Goal: Find specific page/section: Find specific page/section

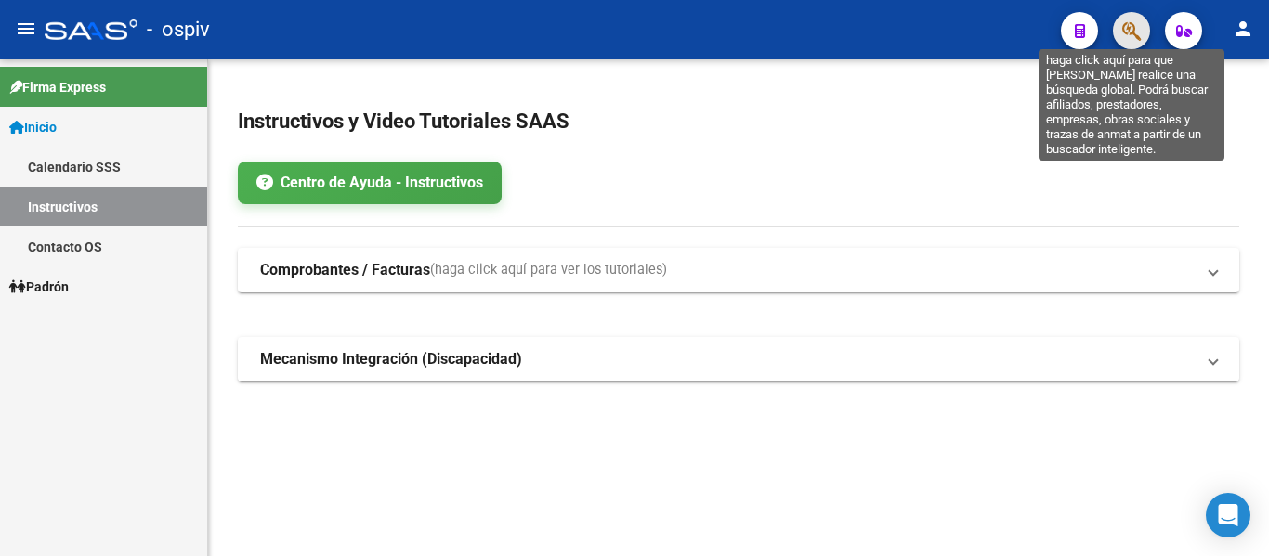
click at [1127, 28] on icon "button" at bounding box center [1131, 30] width 19 height 21
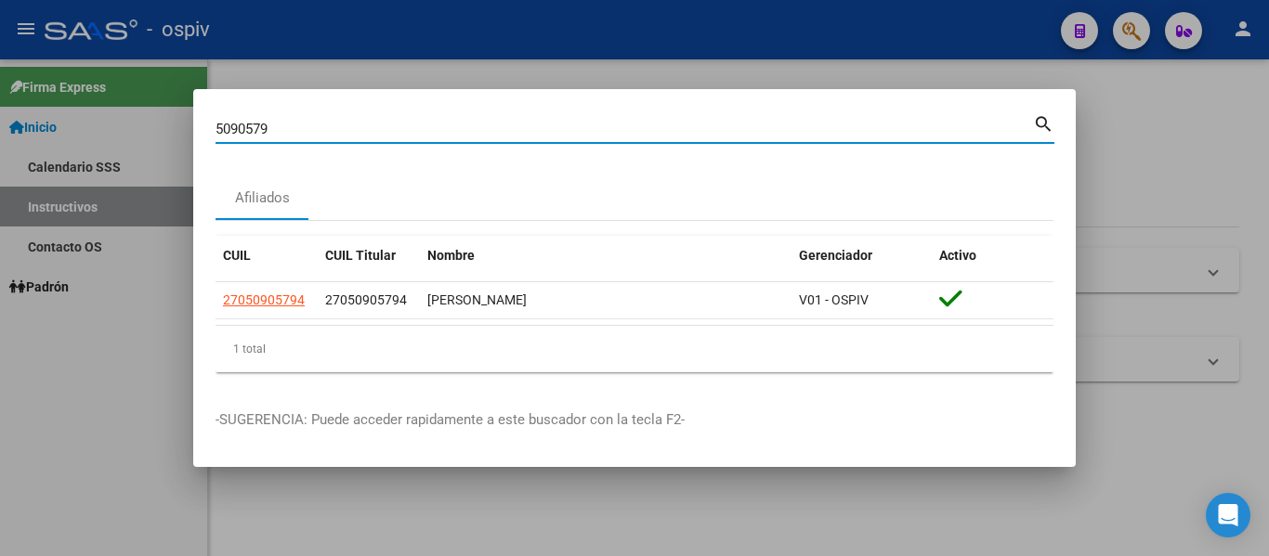
click at [818, 130] on input "5090579" at bounding box center [624, 129] width 817 height 17
type input "5"
type input "22615647"
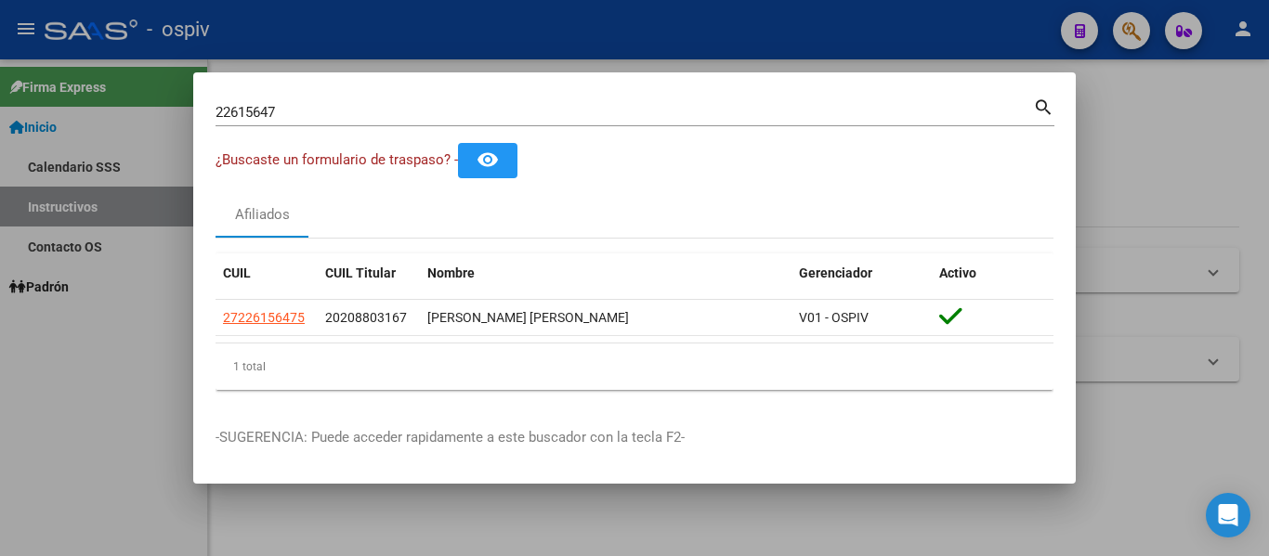
click at [565, 39] on div at bounding box center [634, 278] width 1269 height 556
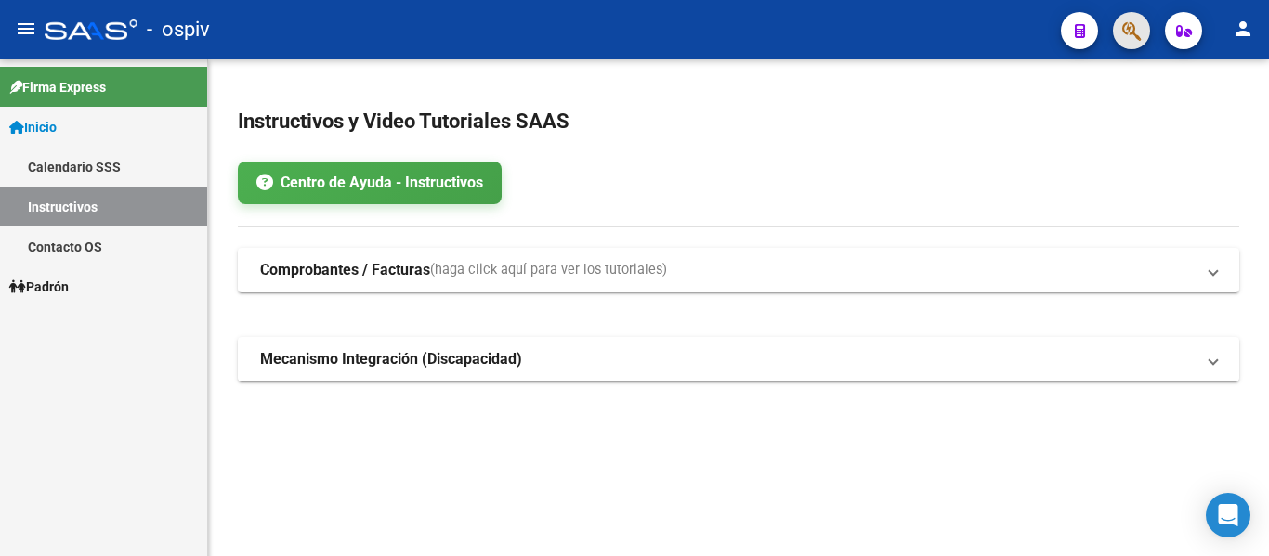
click at [1145, 26] on button "button" at bounding box center [1131, 30] width 37 height 37
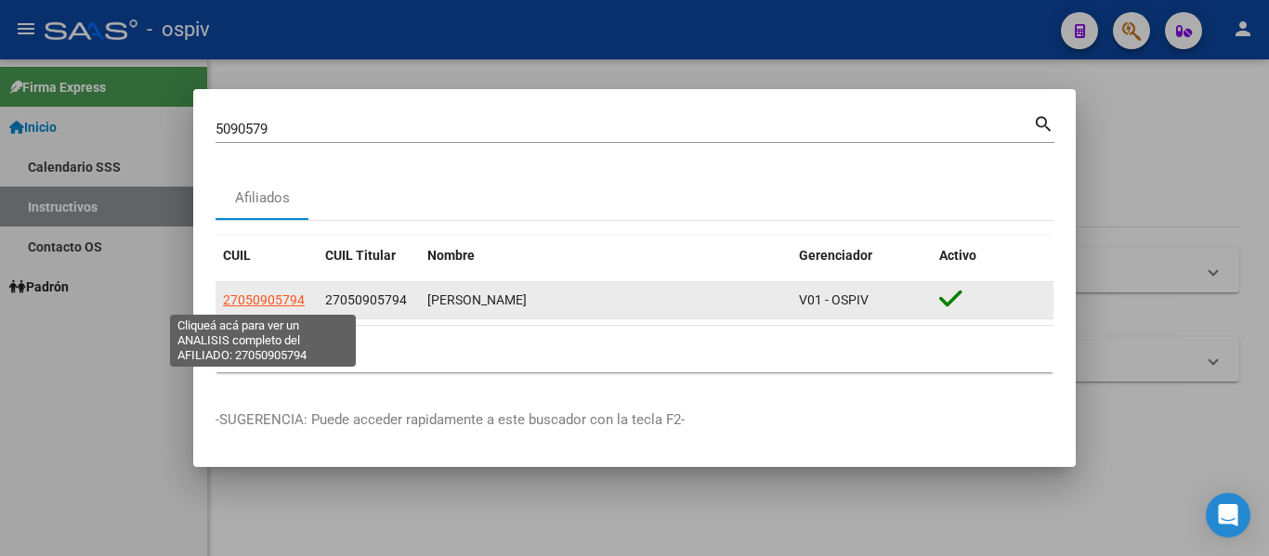
click at [283, 295] on span "27050905794" at bounding box center [264, 300] width 82 height 15
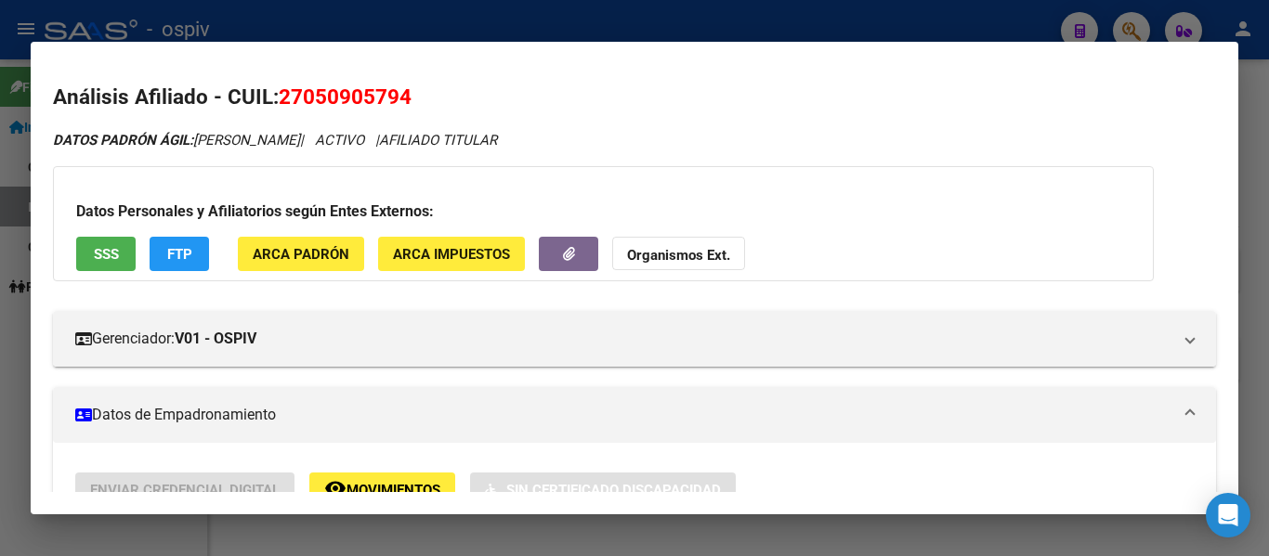
click at [645, 32] on div at bounding box center [634, 278] width 1269 height 556
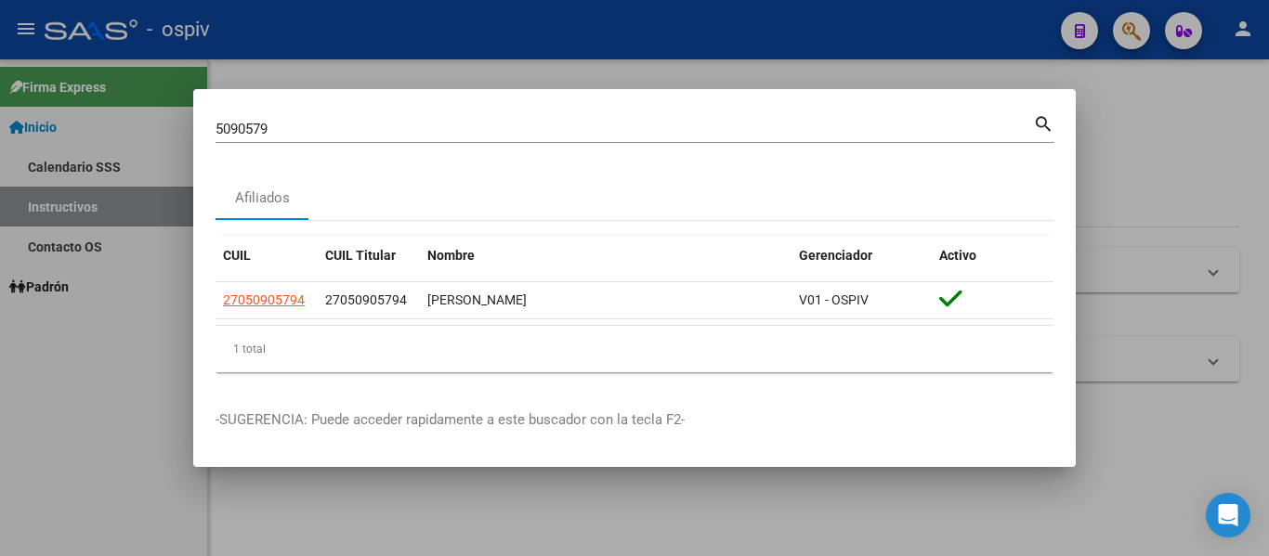
click at [600, 138] on div "5090579 Buscar (apellido, dni, [PERSON_NAME], [PERSON_NAME], cuit, obra social)" at bounding box center [624, 129] width 817 height 28
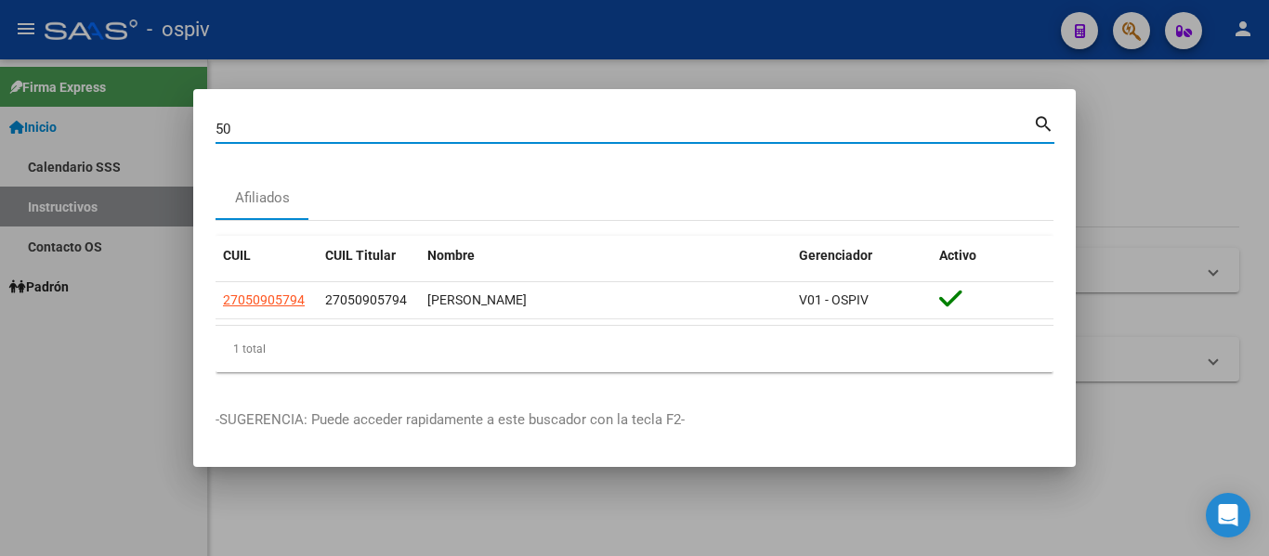
type input "5"
type input "7"
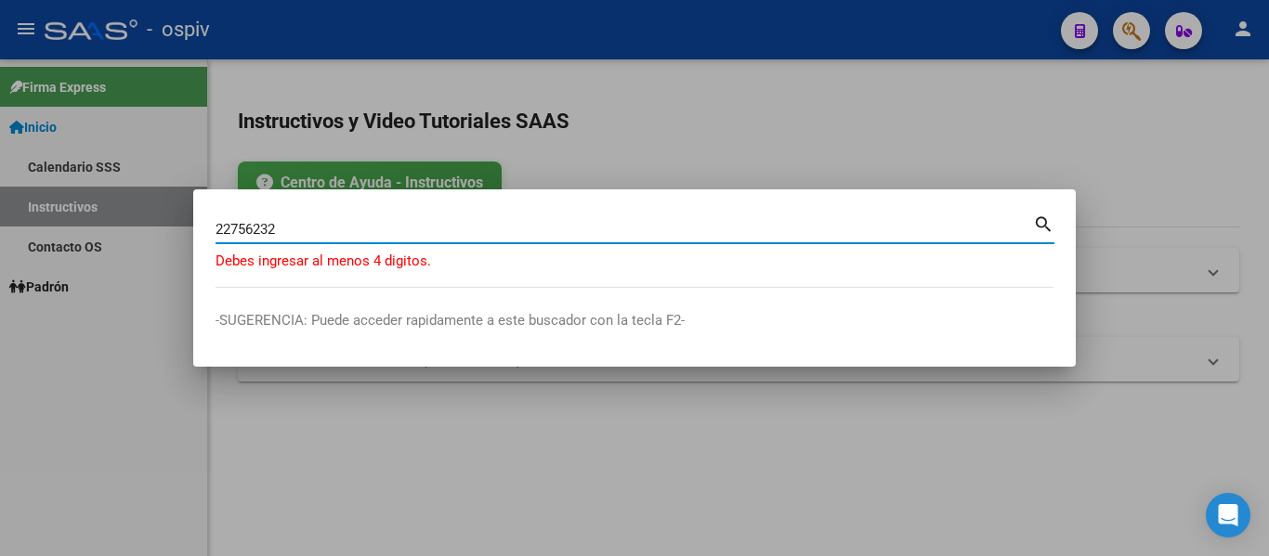
type input "22756232"
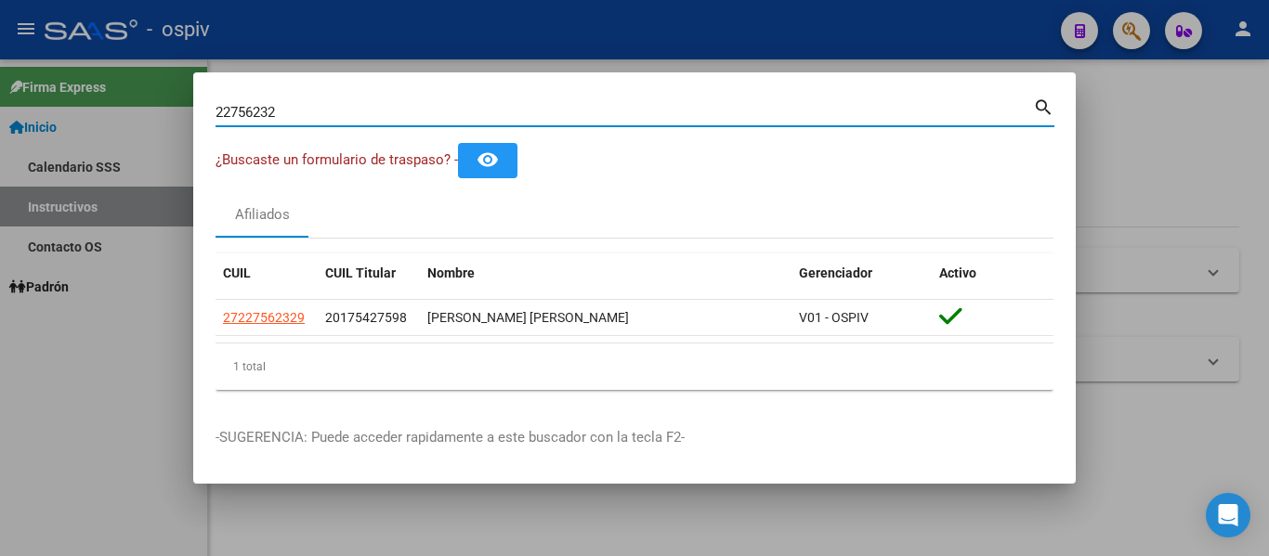
drag, startPoint x: 324, startPoint y: 108, endPoint x: 195, endPoint y: 109, distance: 129.1
click at [195, 109] on mat-dialog-content "22756232 Buscar (apellido, dni, cuil, [PERSON_NAME], cuit, obra social) search …" at bounding box center [634, 250] width 882 height 310
drag, startPoint x: 683, startPoint y: 107, endPoint x: 324, endPoint y: 132, distance: 359.4
click at [533, 123] on div "53298317 Buscar (apellido, dni, [PERSON_NAME], [PERSON_NAME], cuit, obra social)" at bounding box center [624, 112] width 817 height 28
type input "5"
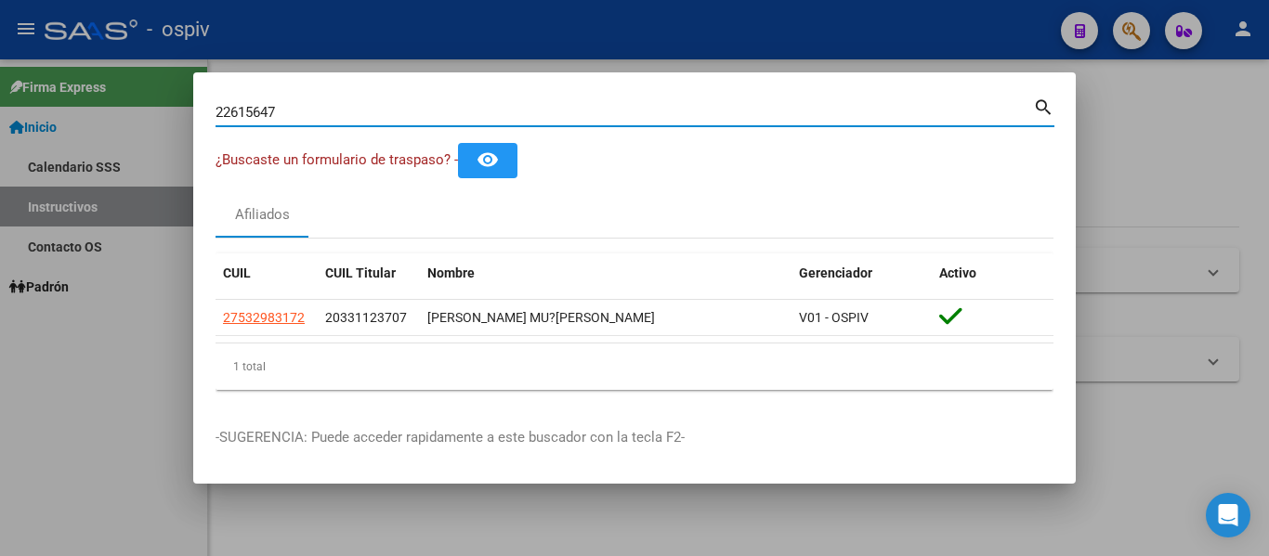
type input "22615647"
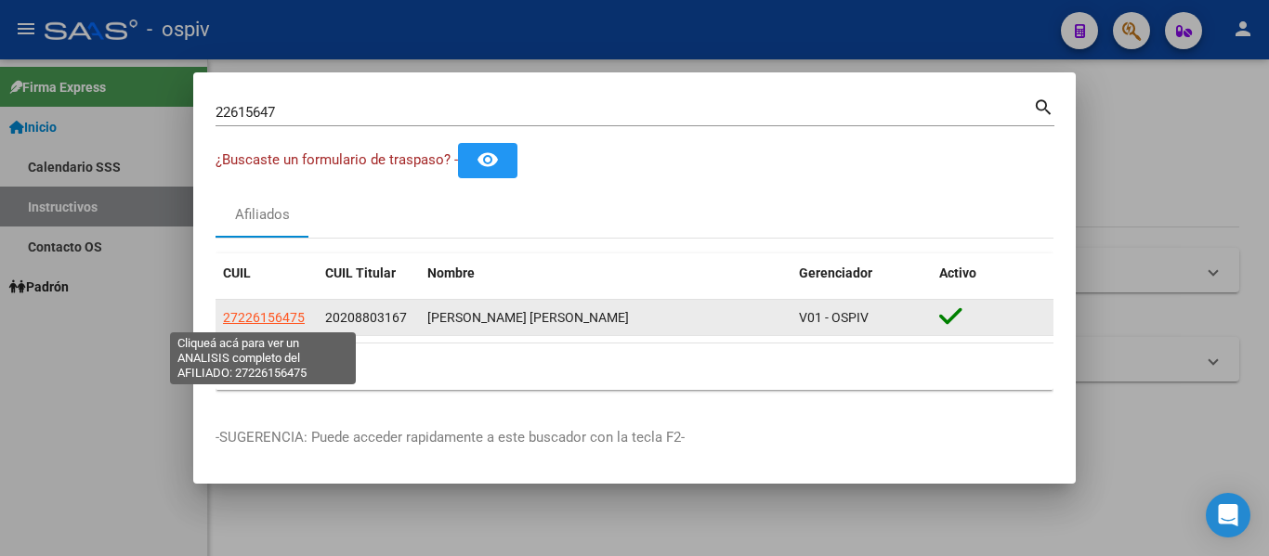
click at [290, 316] on span "27226156475" at bounding box center [264, 317] width 82 height 15
type textarea "27226156475"
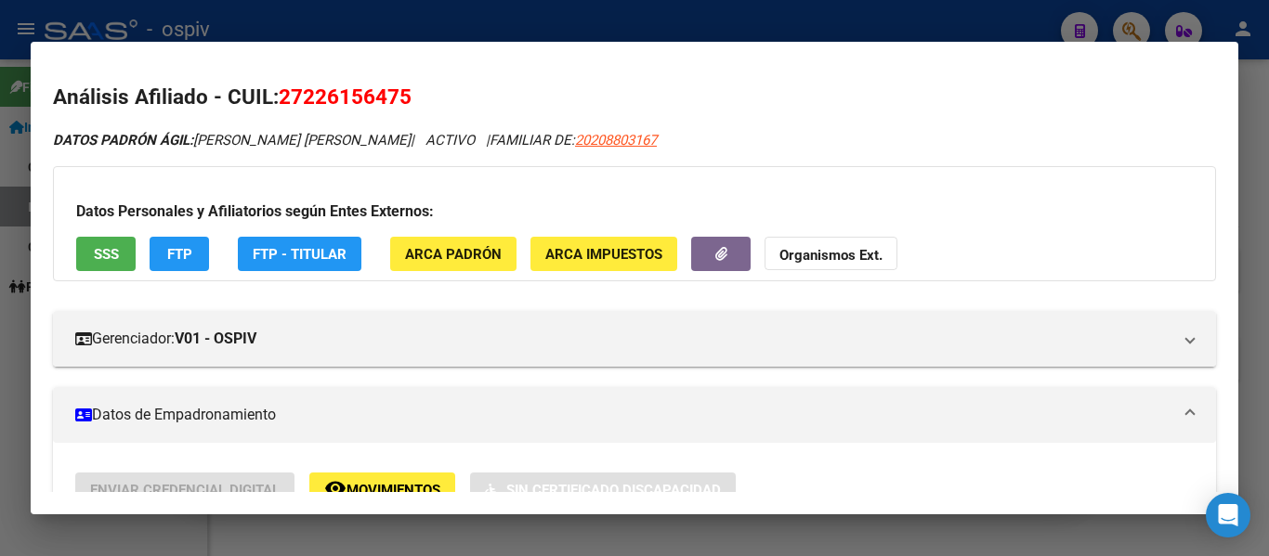
click at [545, 19] on div at bounding box center [634, 278] width 1269 height 556
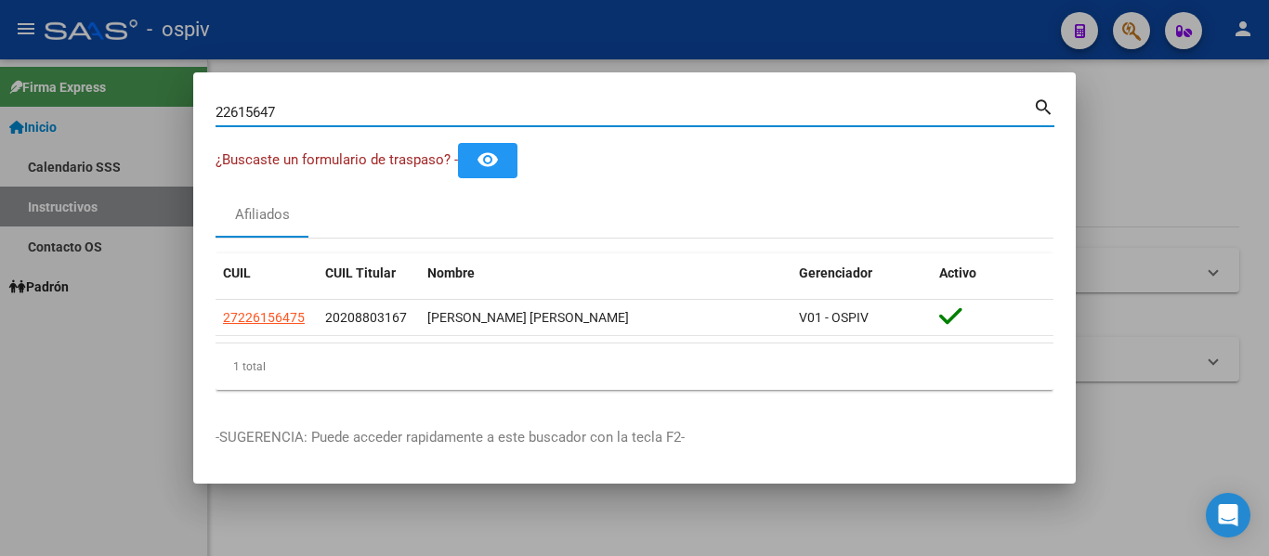
drag, startPoint x: 364, startPoint y: 116, endPoint x: 0, endPoint y: 102, distance: 364.4
click at [0, 104] on div "22615647 Buscar (apellido, dni, cuil, nro traspaso, cuit, obra social) search ¿…" at bounding box center [634, 278] width 1269 height 556
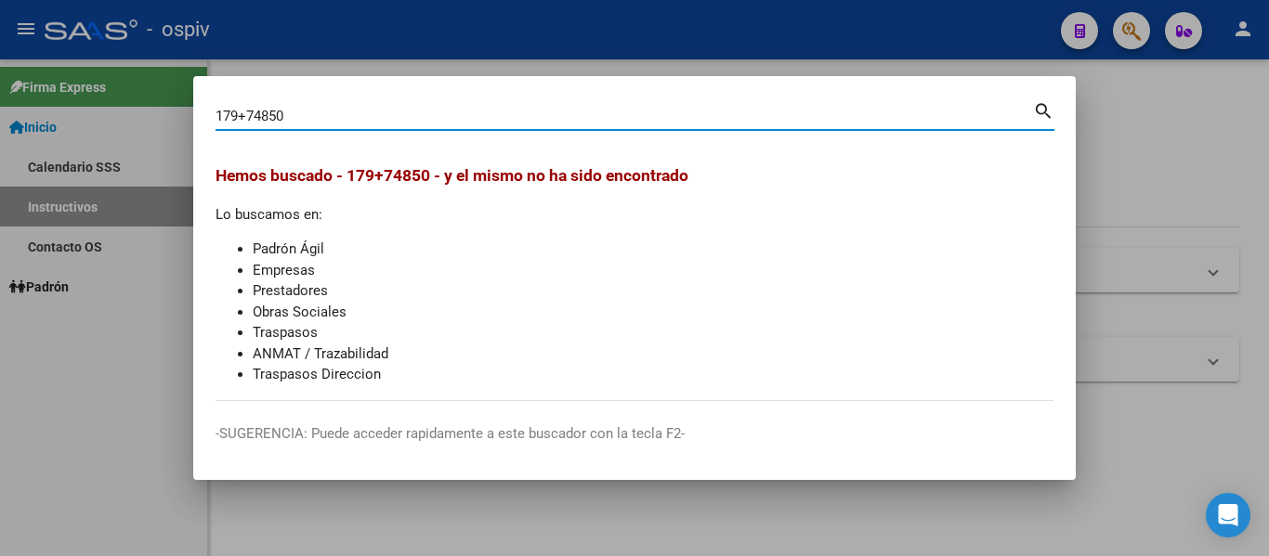
click at [250, 111] on input "179+74850" at bounding box center [624, 116] width 817 height 17
click at [287, 115] on input "17974850" at bounding box center [624, 116] width 817 height 17
type input "17974850"
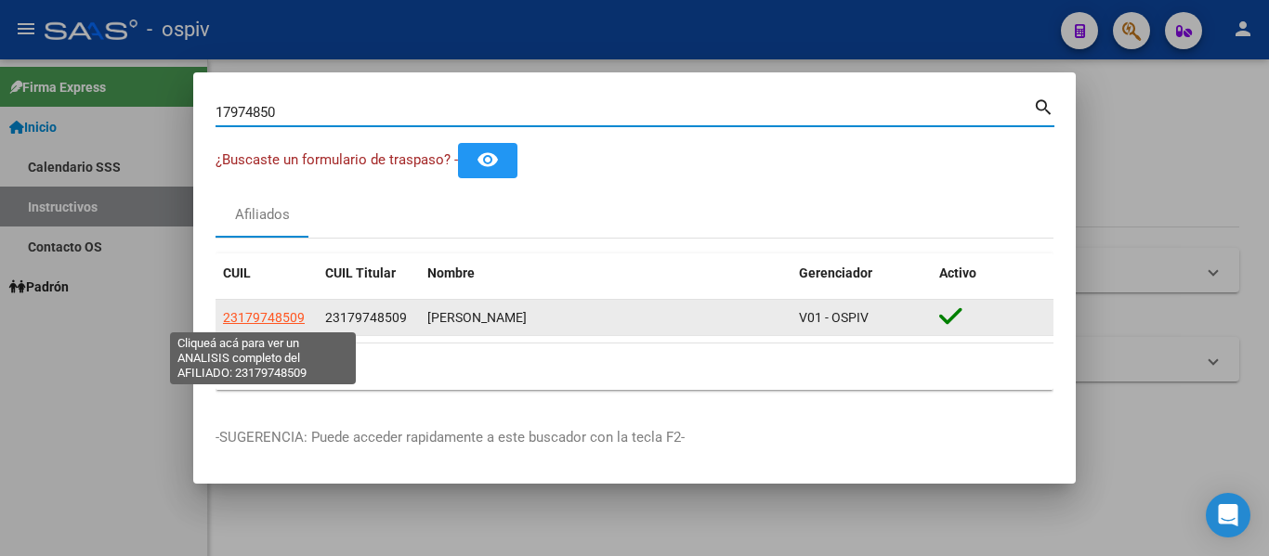
click at [271, 322] on span "23179748509" at bounding box center [264, 317] width 82 height 15
type textarea "23179748509"
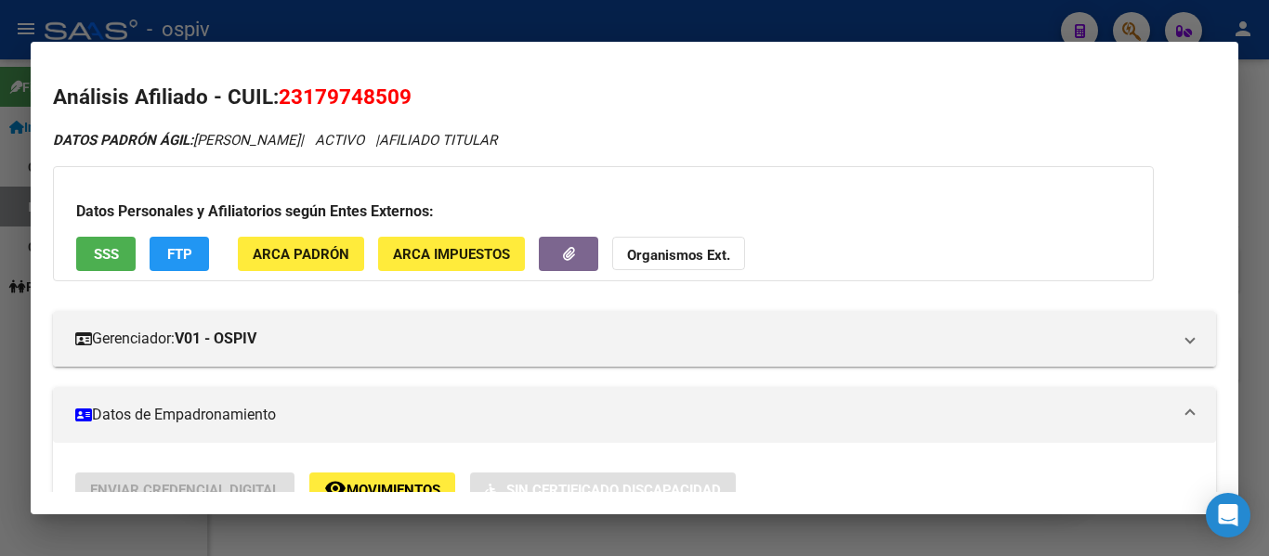
click at [685, 19] on div at bounding box center [634, 278] width 1269 height 556
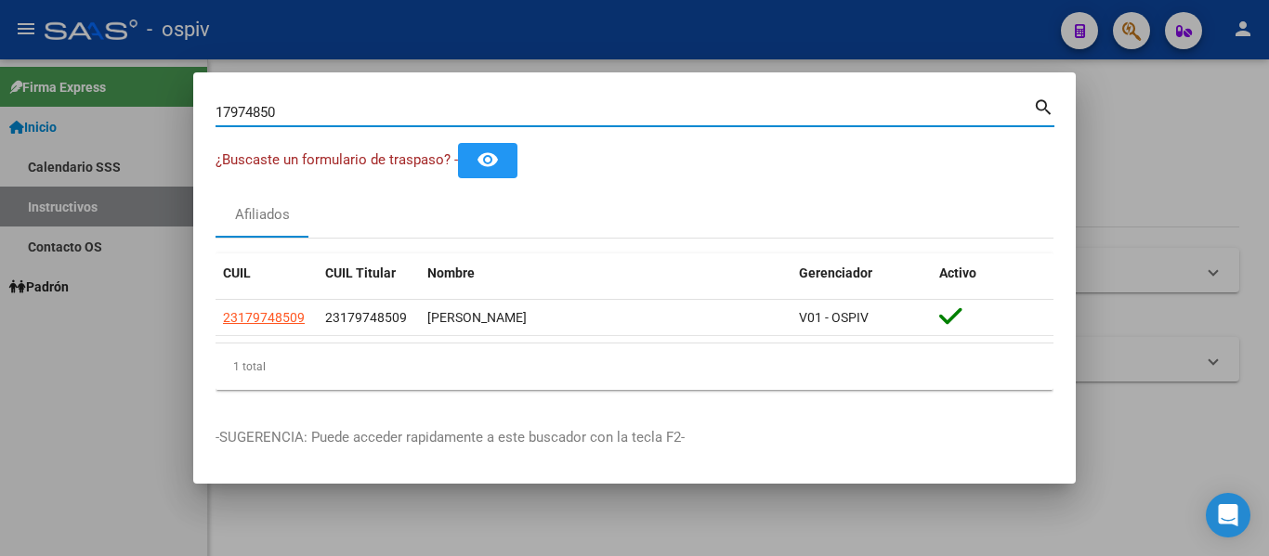
drag, startPoint x: 312, startPoint y: 116, endPoint x: 0, endPoint y: 108, distance: 312.2
click at [101, 107] on div "17974850 Buscar (apellido, dni, cuil, nro traspaso, cuit, obra social) search ¿…" at bounding box center [634, 278] width 1269 height 556
click at [531, 110] on input "18223685" at bounding box center [624, 112] width 817 height 17
type input "1"
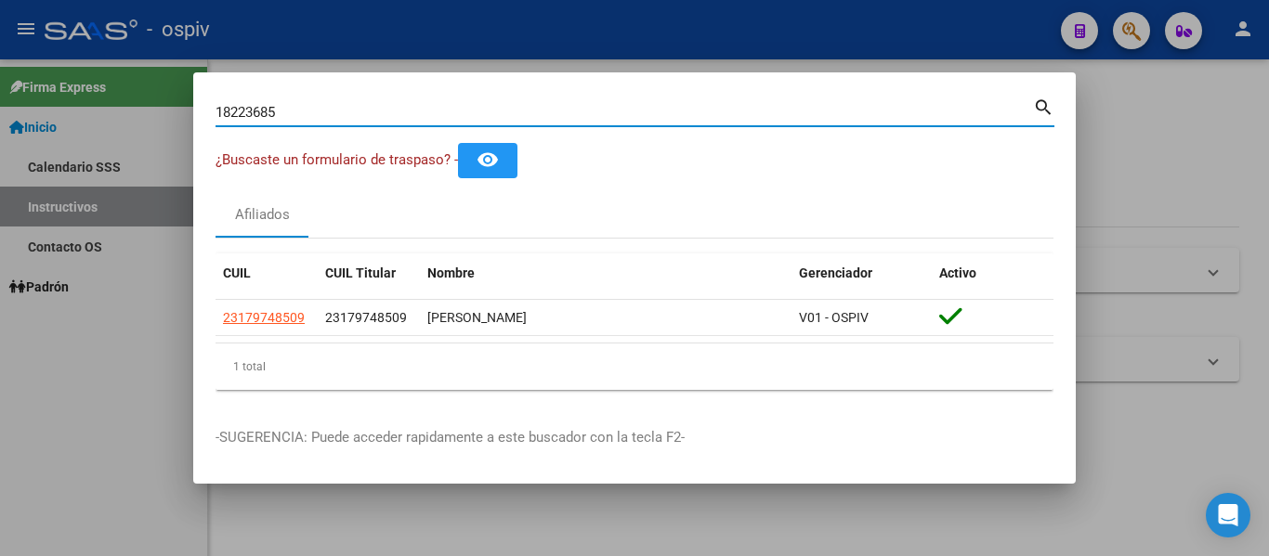
type input "18223685"
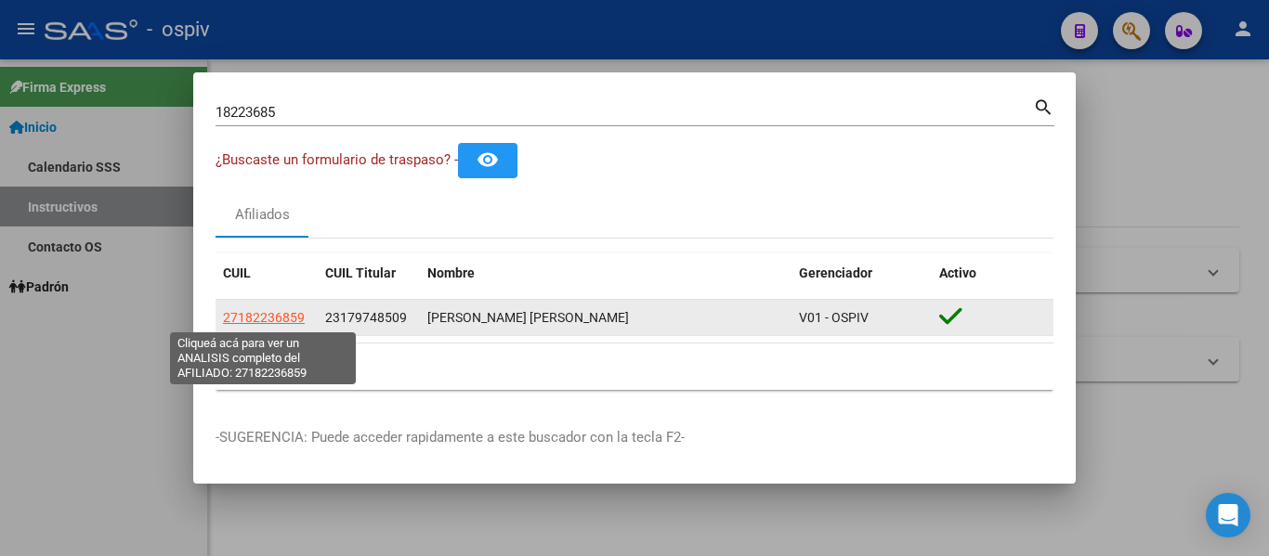
click at [287, 310] on span "27182236859" at bounding box center [264, 317] width 82 height 15
type textarea "27182236859"
